Goal: Task Accomplishment & Management: Complete application form

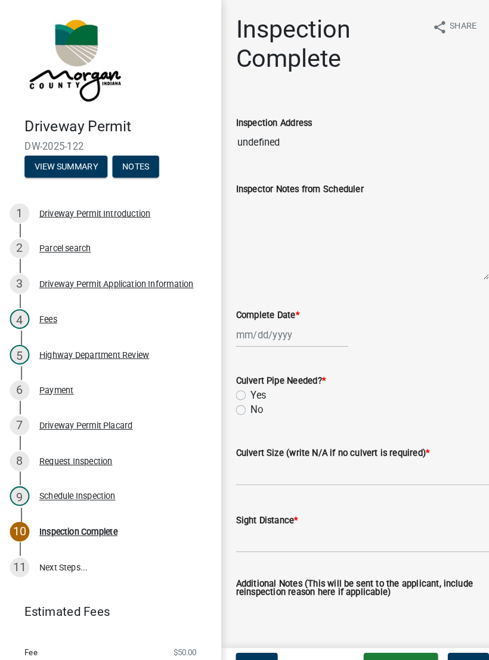
click at [51, 160] on button "View Summary" at bounding box center [64, 161] width 81 height 21
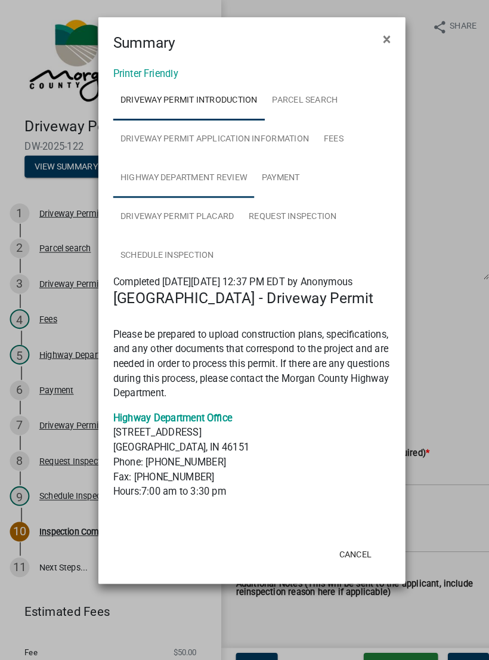
click at [155, 175] on link "Highway Department Review" at bounding box center [178, 173] width 137 height 38
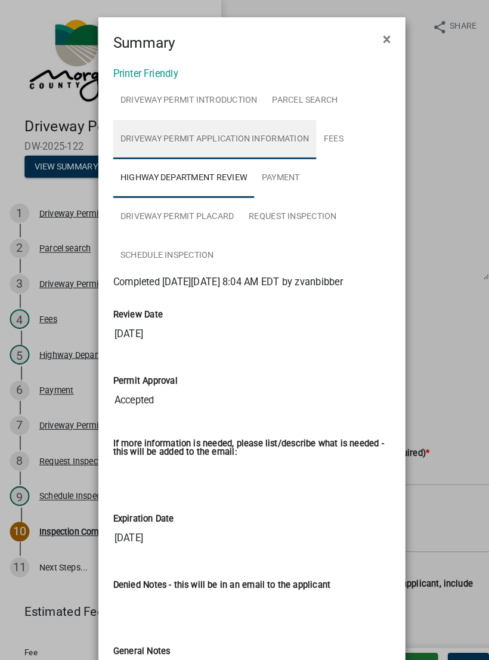
click at [165, 145] on link "Driveway Permit Application Information" at bounding box center [208, 135] width 197 height 38
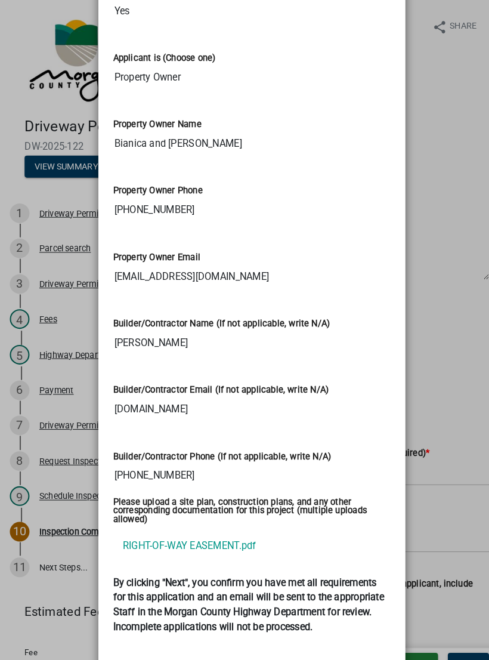
scroll to position [1756, 0]
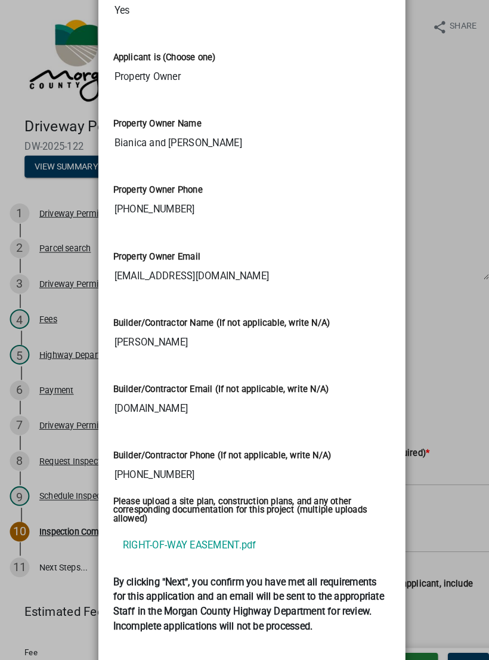
click at [435, 177] on ngb-modal-window "Summary × Printer Friendly Driveway Permit Introduction Parcel search Driveway …" at bounding box center [244, 330] width 489 height 660
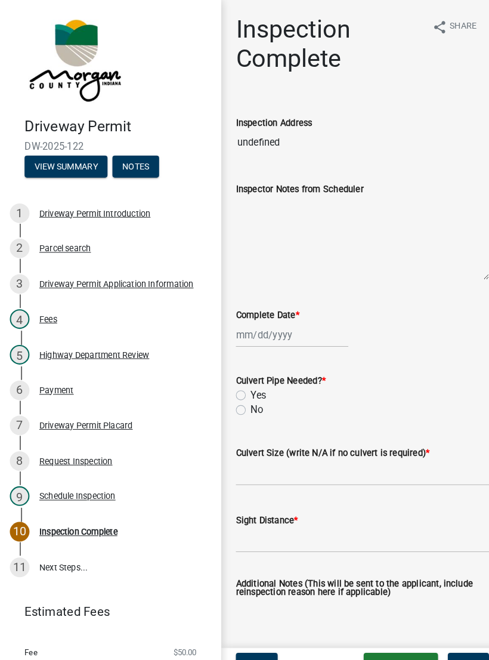
click at [48, 162] on button "View Summary" at bounding box center [64, 161] width 81 height 21
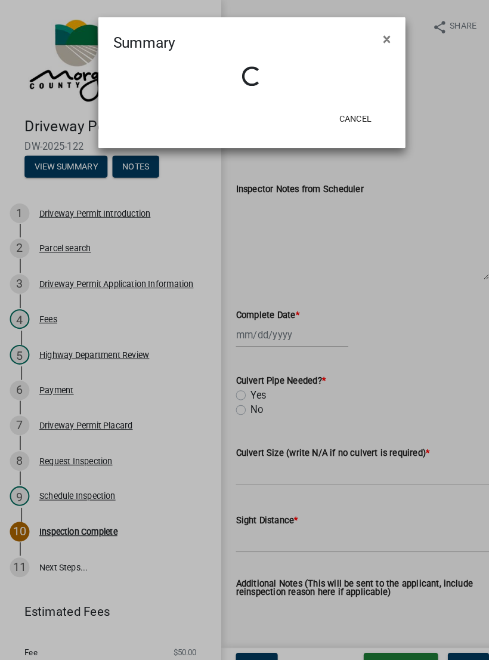
click at [404, 221] on ngb-modal-window "Summary × Loading... Cancel" at bounding box center [244, 330] width 489 height 660
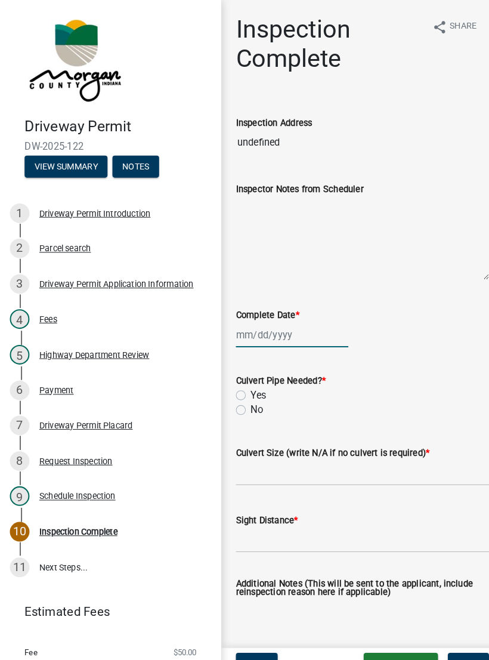
click at [277, 330] on div at bounding box center [283, 325] width 109 height 24
select select "8"
select select "2025"
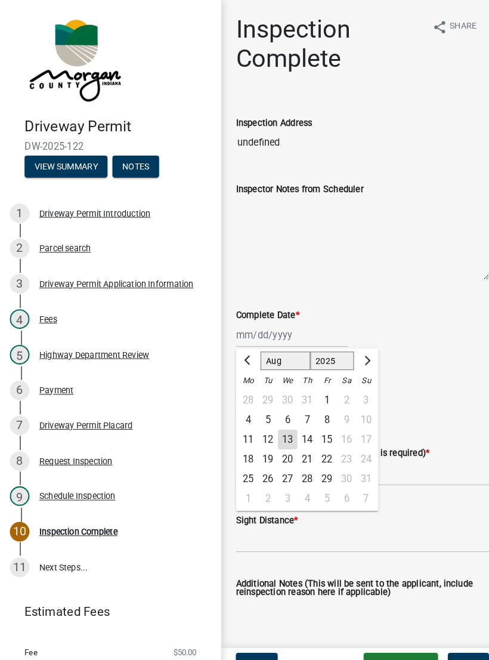
click at [283, 431] on div "13" at bounding box center [279, 426] width 19 height 19
type input "[DATE]"
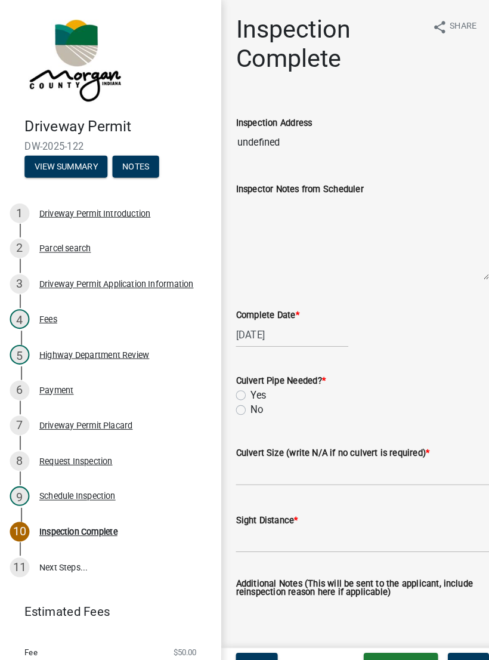
click at [243, 398] on label "No" at bounding box center [249, 398] width 12 height 14
click at [243, 398] on input "No" at bounding box center [247, 395] width 8 height 8
radio input "true"
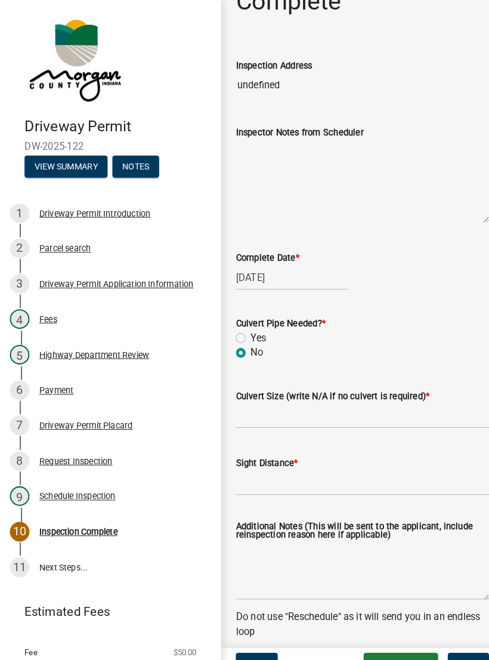
scroll to position [70, 0]
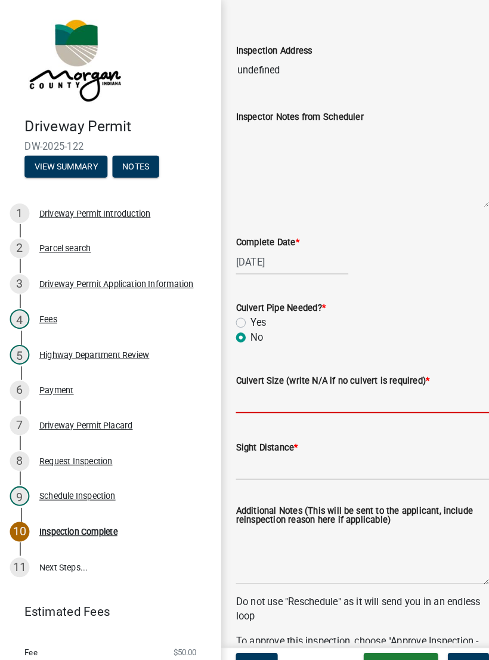
click at [288, 390] on input "Culvert Size (write N/A if no culvert is required) *" at bounding box center [352, 388] width 246 height 24
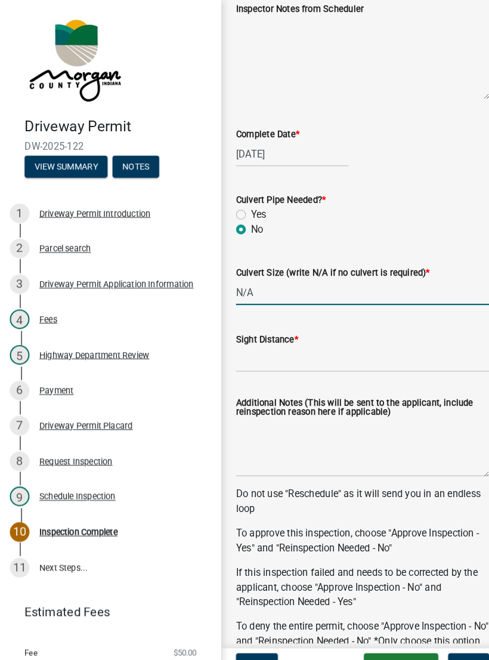
scroll to position [180, 0]
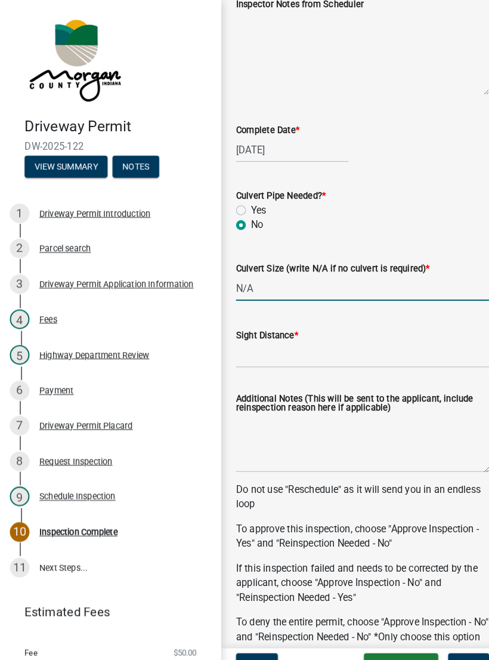
type input "N/A"
click at [286, 341] on input "Sight Distance *" at bounding box center [352, 344] width 246 height 24
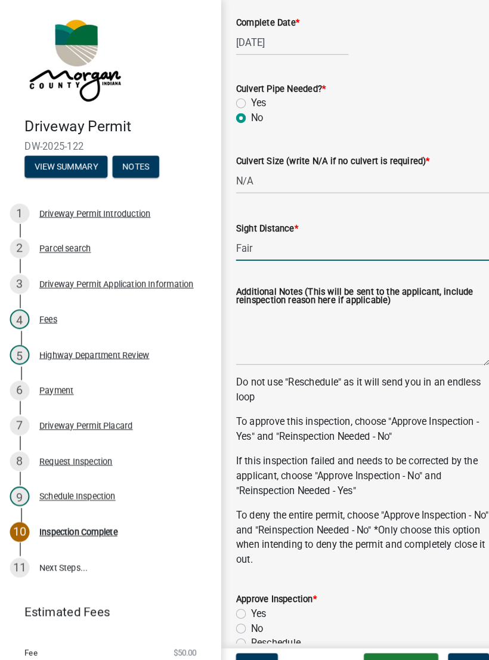
scroll to position [283, 0]
type input "Fair"
click at [266, 329] on textarea "Additional Notes (This will be sent to the applicant, include reinspection reas…" at bounding box center [352, 327] width 246 height 56
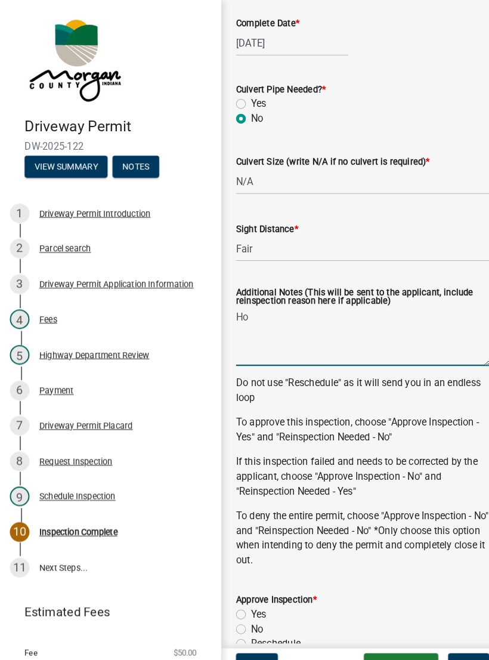
type textarea "H"
type textarea "O"
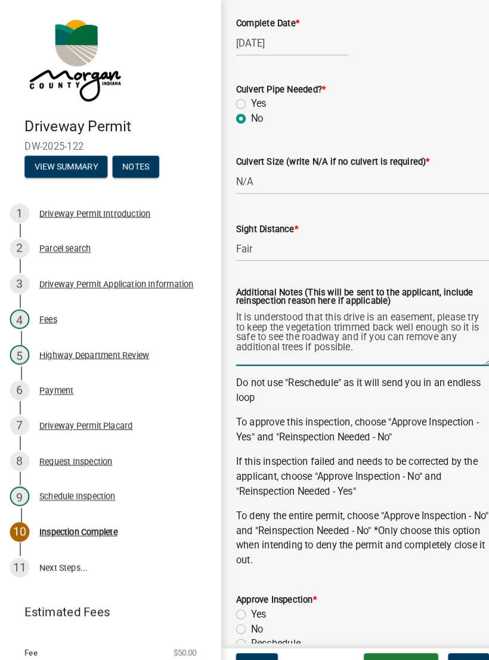
click at [246, 322] on textarea "It is understood that this drive is an easement, please try to keep the vegetat…" at bounding box center [352, 327] width 246 height 56
click at [390, 326] on textarea "It is understood that this drive is an easement, please try to keep the vegetat…" at bounding box center [352, 327] width 246 height 56
click at [338, 336] on textarea "It is understood that this drive is an easement, please try to keep the vegetat…" at bounding box center [352, 327] width 246 height 56
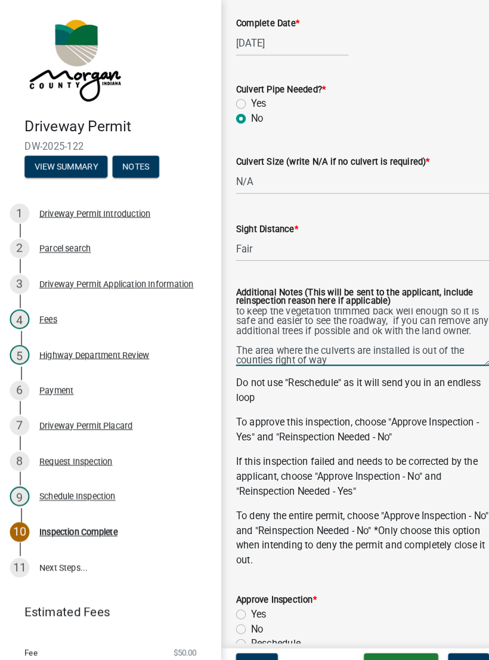
scroll to position [16, 0]
click at [230, 339] on textarea "It is understood that this drive is an easement, please try to keep the vegetat…" at bounding box center [352, 327] width 246 height 56
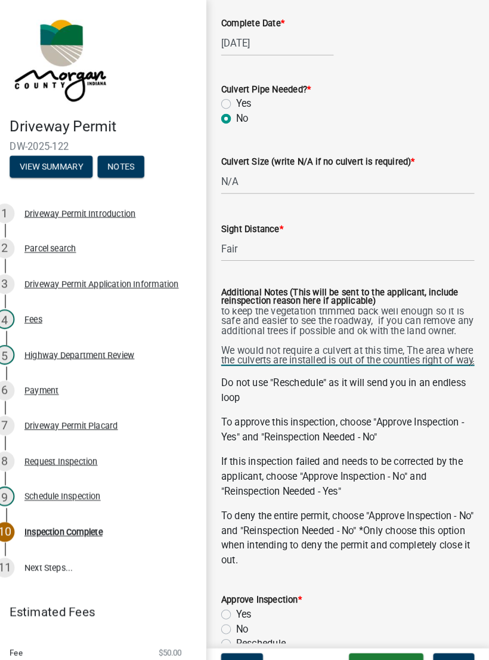
click at [458, 347] on textarea "It is understood that this drive is an easement, please try to keep the vegetat…" at bounding box center [352, 327] width 246 height 56
click at [340, 349] on textarea "It is understood that this drive is an easement, please try to keep the vegetat…" at bounding box center [352, 327] width 246 height 56
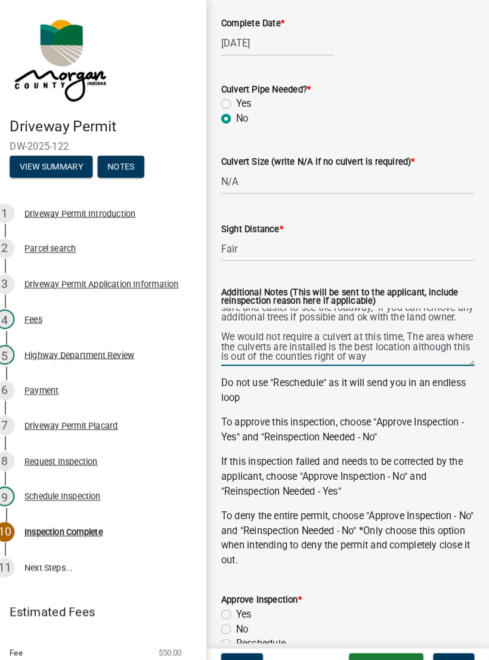
click at [418, 351] on textarea "It is understood that this drive is an easement, please try to keep the vegetat…" at bounding box center [352, 327] width 246 height 56
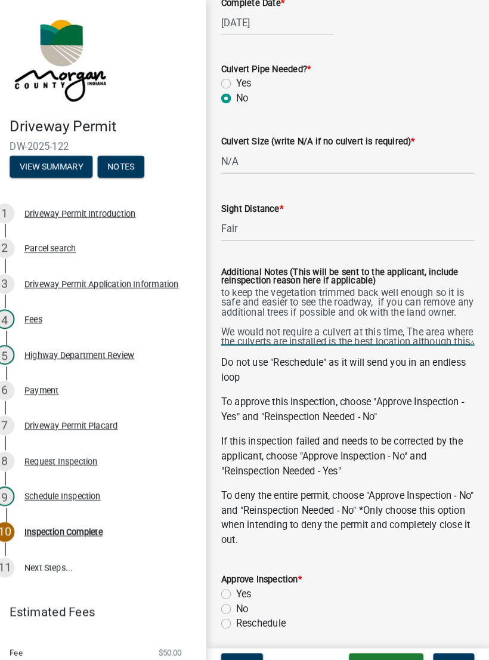
scroll to position [15, 0]
click at [357, 301] on textarea "It is understood that this drive is an easement, please try to keep the vegetat…" at bounding box center [352, 307] width 246 height 56
click at [344, 301] on textarea "It is understood that this drive is an easement, please try to keep the vegetat…" at bounding box center [352, 307] width 246 height 56
click at [265, 317] on textarea "It is understood that this drive is an easement, please try to keep the vegetat…" at bounding box center [352, 307] width 246 height 56
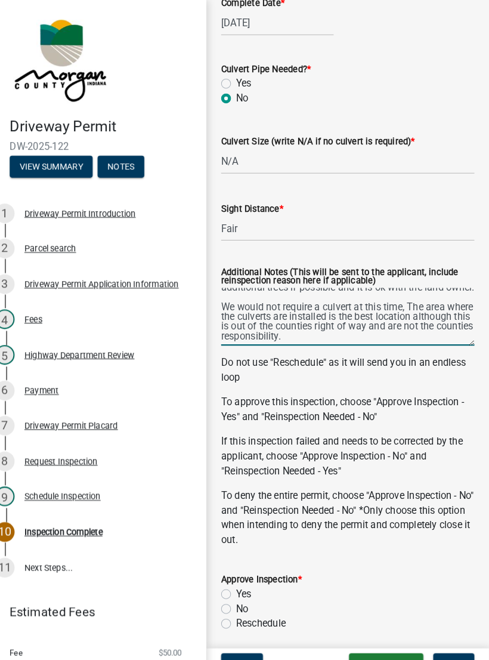
scroll to position [48, 0]
click at [320, 294] on textarea "It is understood that this drive is an easement, please try to keep the vegetat…" at bounding box center [352, 307] width 246 height 56
click at [251, 292] on textarea "It is understood that this drive is an easement, please try to keep the vegetat…" at bounding box center [352, 307] width 246 height 56
click at [258, 295] on textarea "It is understood that this drive is an easement, please try to keep the vegetat…" at bounding box center [352, 307] width 246 height 56
click at [233, 298] on textarea "It is understood that this drive is an easement, please try to keep the vegetat…" at bounding box center [352, 307] width 246 height 56
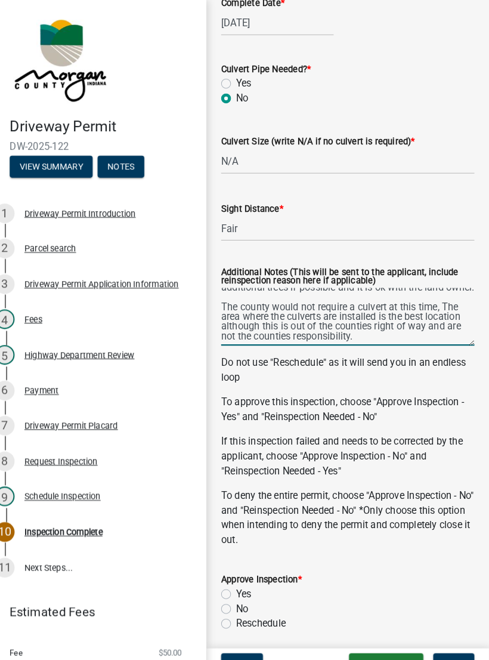
click at [365, 331] on textarea "It is understood that this drive is an easement, please try to keep the vegetat…" at bounding box center [352, 307] width 246 height 56
click at [377, 311] on textarea "It is understood that this drive is an easement, please try to keep the vegetat…" at bounding box center [352, 307] width 246 height 56
click at [371, 335] on textarea "It is understood that this drive is an easement, please try to keep the vegetat…" at bounding box center [352, 307] width 246 height 56
click at [394, 316] on textarea "It is understood that this drive is an easement, please try to keep the vegetat…" at bounding box center [352, 307] width 246 height 56
click at [249, 328] on textarea "It is understood that this drive is an easement, please try to keep the vegetat…" at bounding box center [352, 307] width 246 height 56
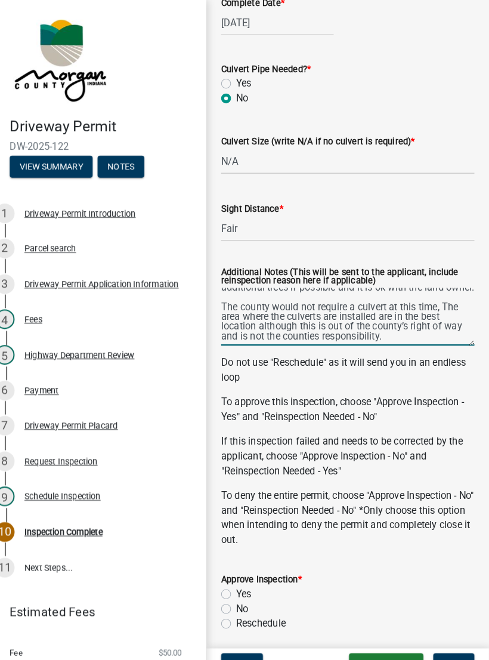
click at [305, 325] on textarea "It is understood that this drive is an easement, please try to keep the vegetat…" at bounding box center [352, 307] width 246 height 56
click at [388, 328] on textarea "It is understood that this drive is an easement, please try to keep the vegetat…" at bounding box center [352, 307] width 246 height 56
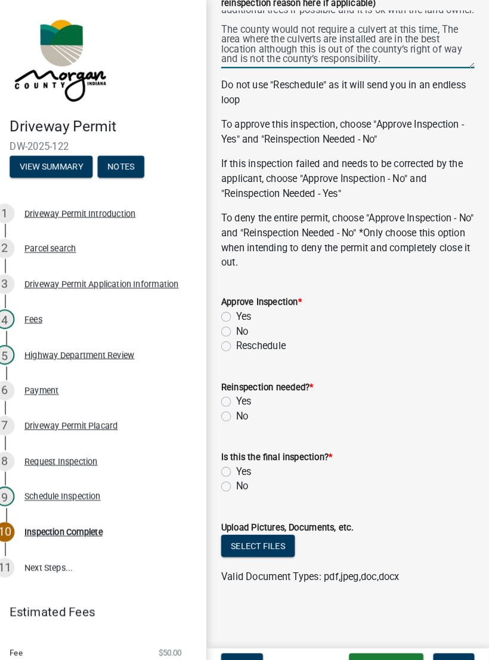
scroll to position [572, 0]
type textarea "It is understood that this drive is an easement, please try to keep the vegetat…"
click at [243, 307] on label "Yes" at bounding box center [250, 307] width 15 height 14
click at [243, 307] on input "Yes" at bounding box center [247, 304] width 8 height 8
radio input "true"
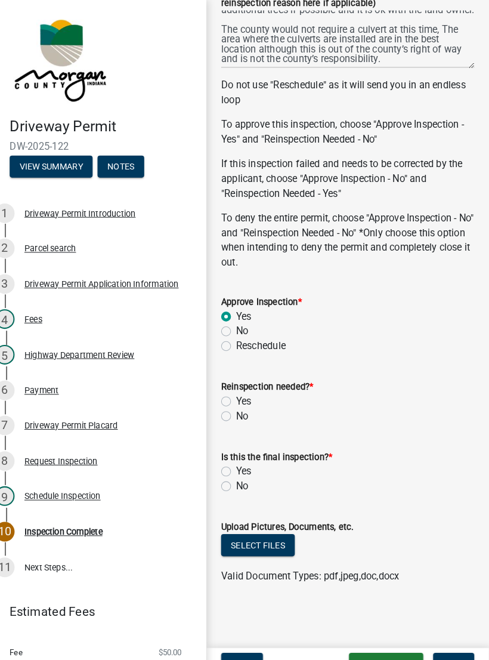
click at [243, 406] on label "No" at bounding box center [249, 404] width 12 height 14
click at [243, 404] on input "No" at bounding box center [247, 401] width 8 height 8
radio input "true"
click at [243, 475] on label "No" at bounding box center [249, 472] width 12 height 14
click at [243, 472] on input "No" at bounding box center [247, 469] width 8 height 8
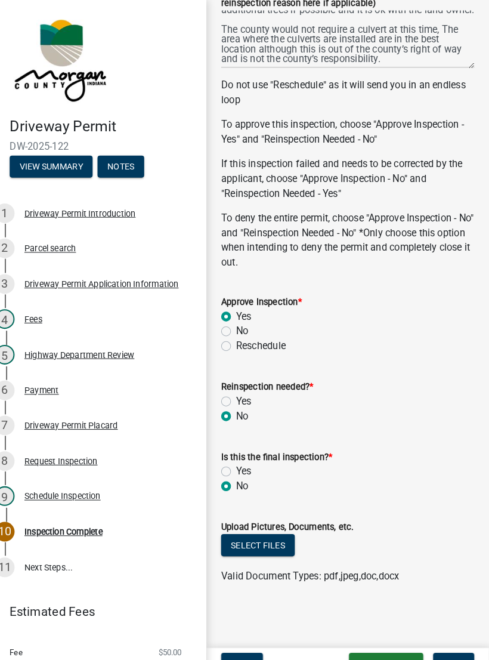
radio input "true"
click at [264, 529] on button "Select files" at bounding box center [265, 528] width 72 height 21
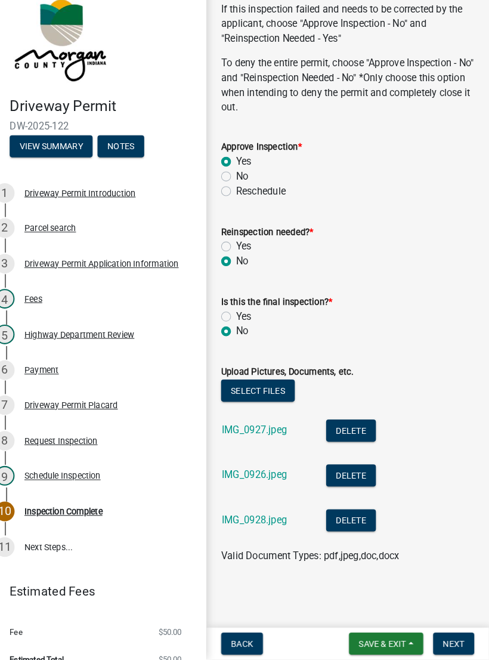
scroll to position [703, 0]
click at [447, 640] on span "Next" at bounding box center [454, 645] width 21 height 10
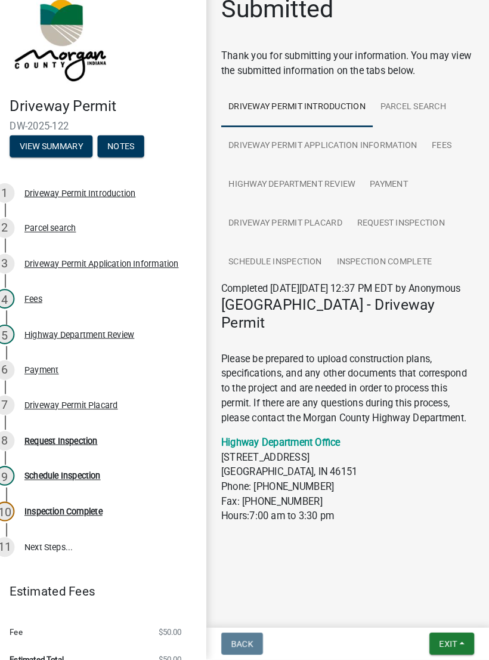
click at [441, 634] on button "Exit" at bounding box center [453, 644] width 44 height 21
click at [421, 599] on button "Save & Exit" at bounding box center [427, 613] width 95 height 29
